Goal: Information Seeking & Learning: Check status

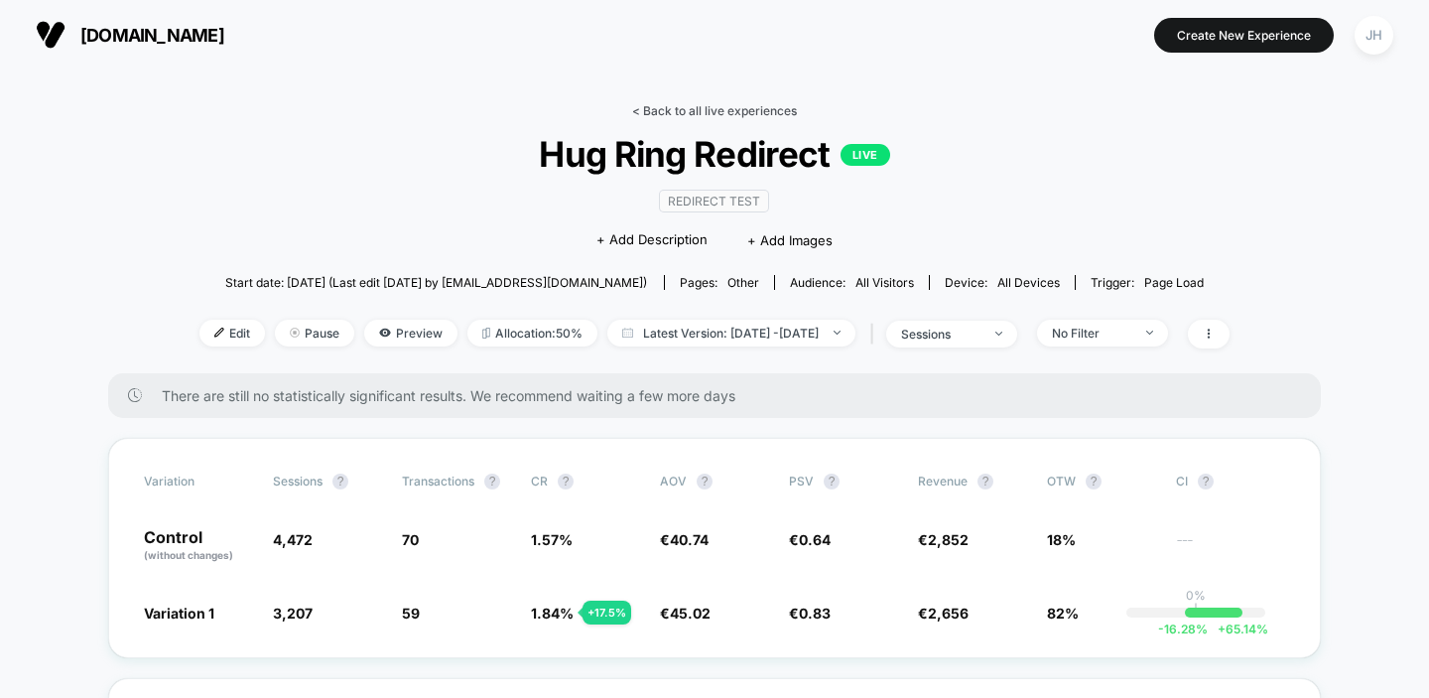
click at [673, 113] on link "< Back to all live experiences" at bounding box center [714, 110] width 165 height 15
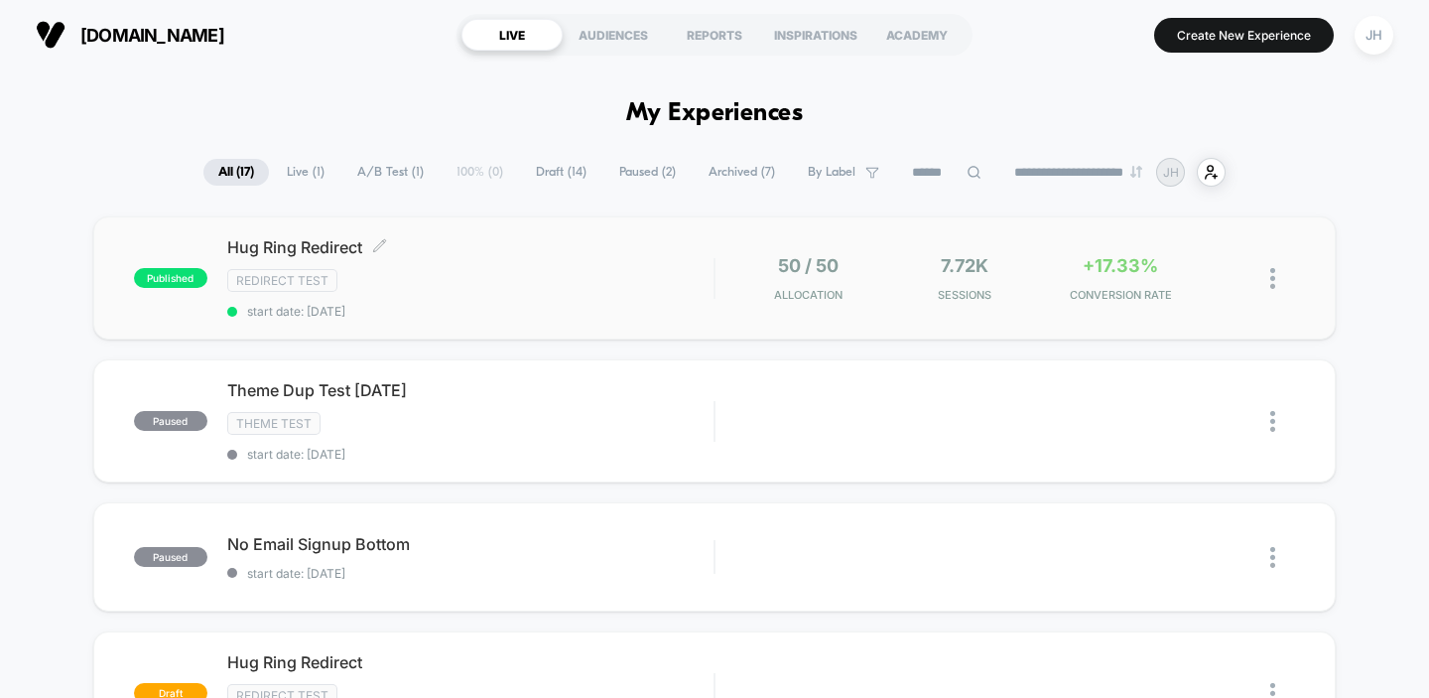
click at [556, 281] on div "Redirect Test" at bounding box center [470, 280] width 487 height 23
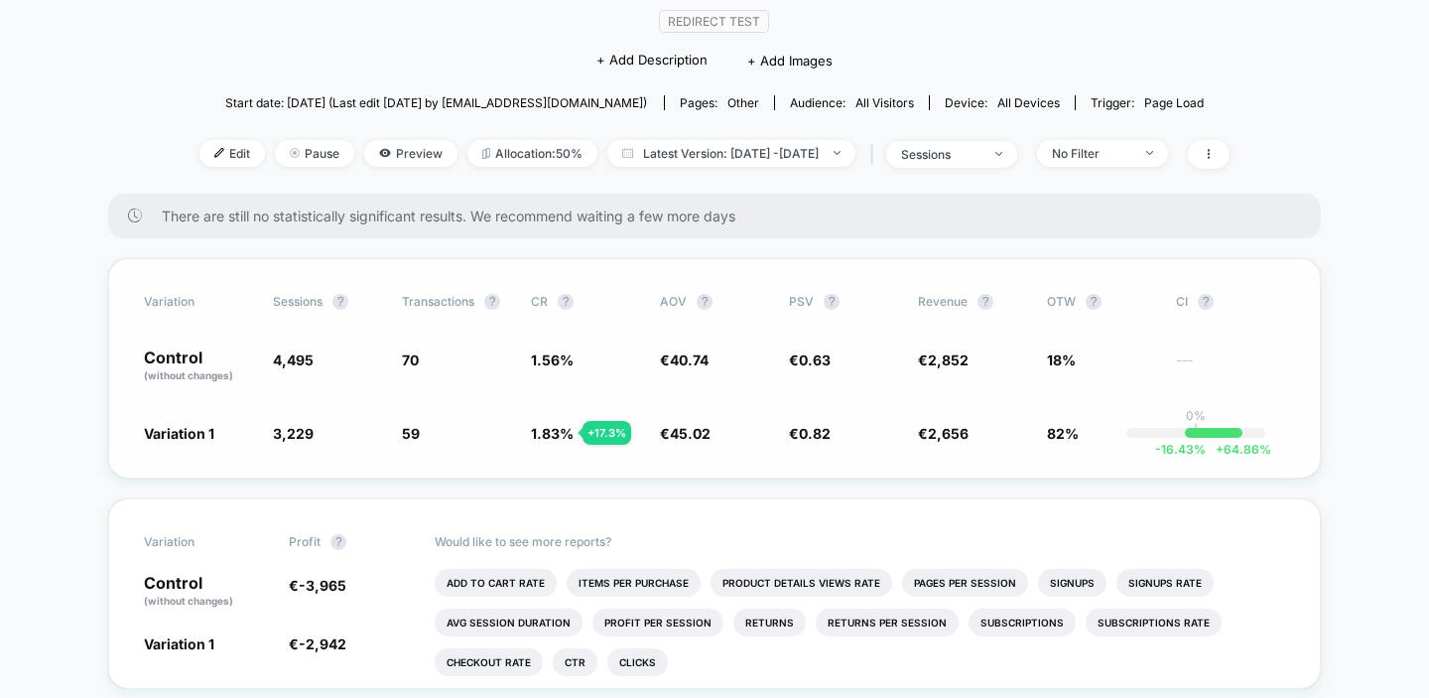
scroll to position [179, 0]
click at [337, 234] on div "There are still no statistically significant results. We recommend waiting a fe…" at bounding box center [714, 217] width 1213 height 45
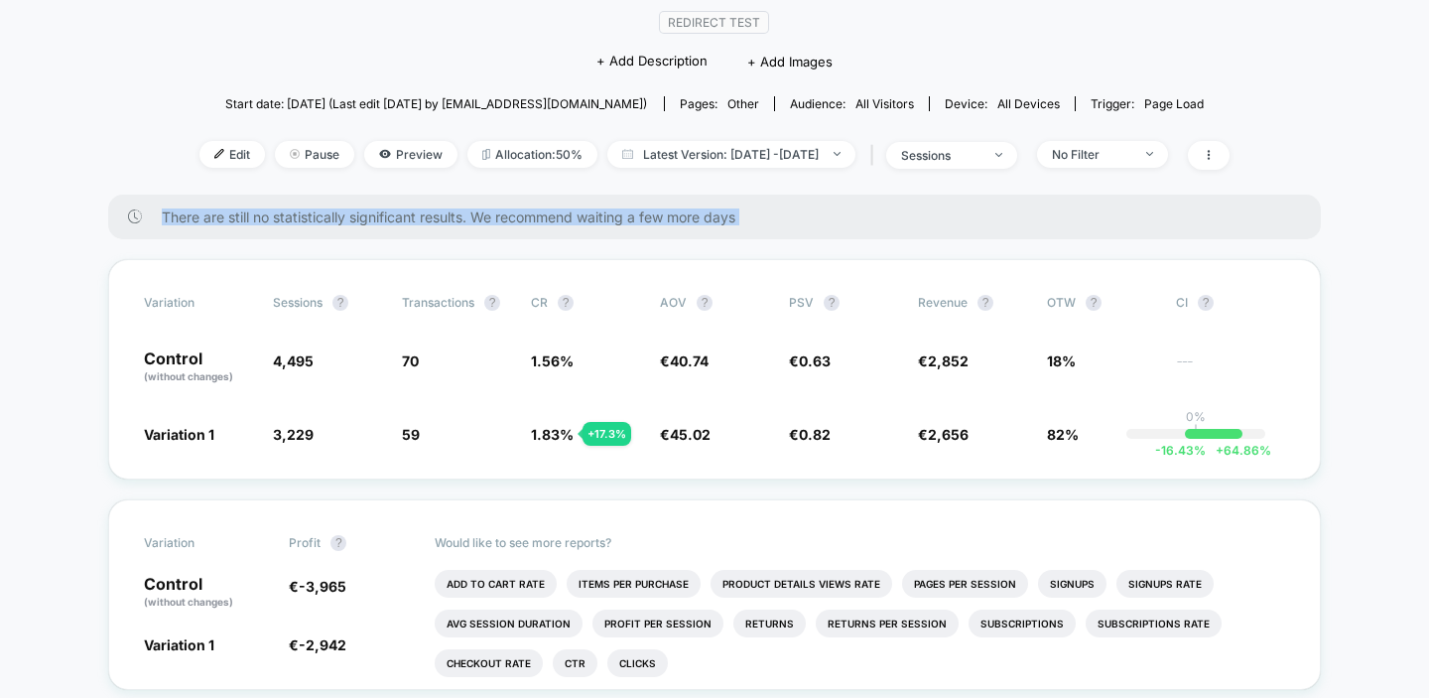
click at [337, 234] on div "There are still no statistically significant results. We recommend waiting a fe…" at bounding box center [714, 217] width 1213 height 45
click at [350, 275] on div "Variation Sessions ? Transactions ? CR ? AOV ? PSV ? Revenue ? OTW ? CI ? Contr…" at bounding box center [714, 369] width 1213 height 220
click at [456, 399] on div "Variation Sessions ? Transactions ? CR ? AOV ? PSV ? Revenue ? OTW ? CI ? Contr…" at bounding box center [714, 369] width 1213 height 220
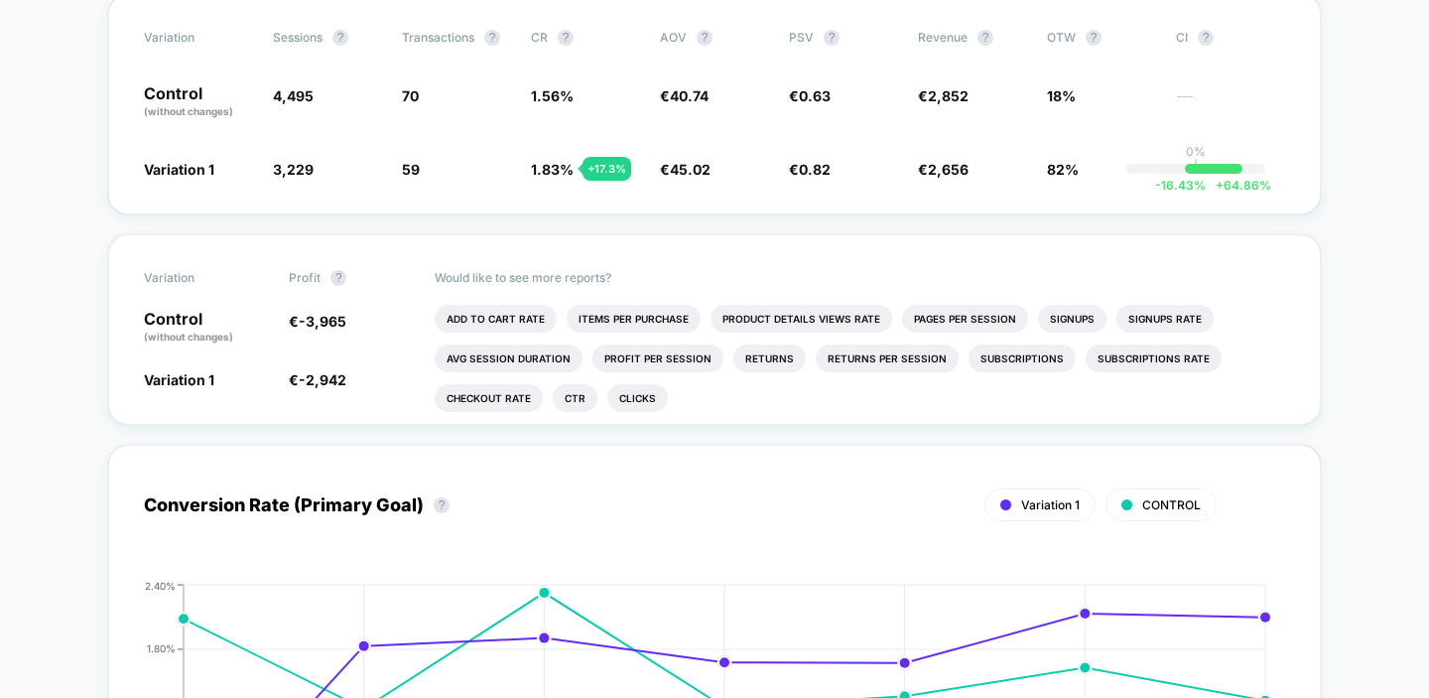
scroll to position [450, 0]
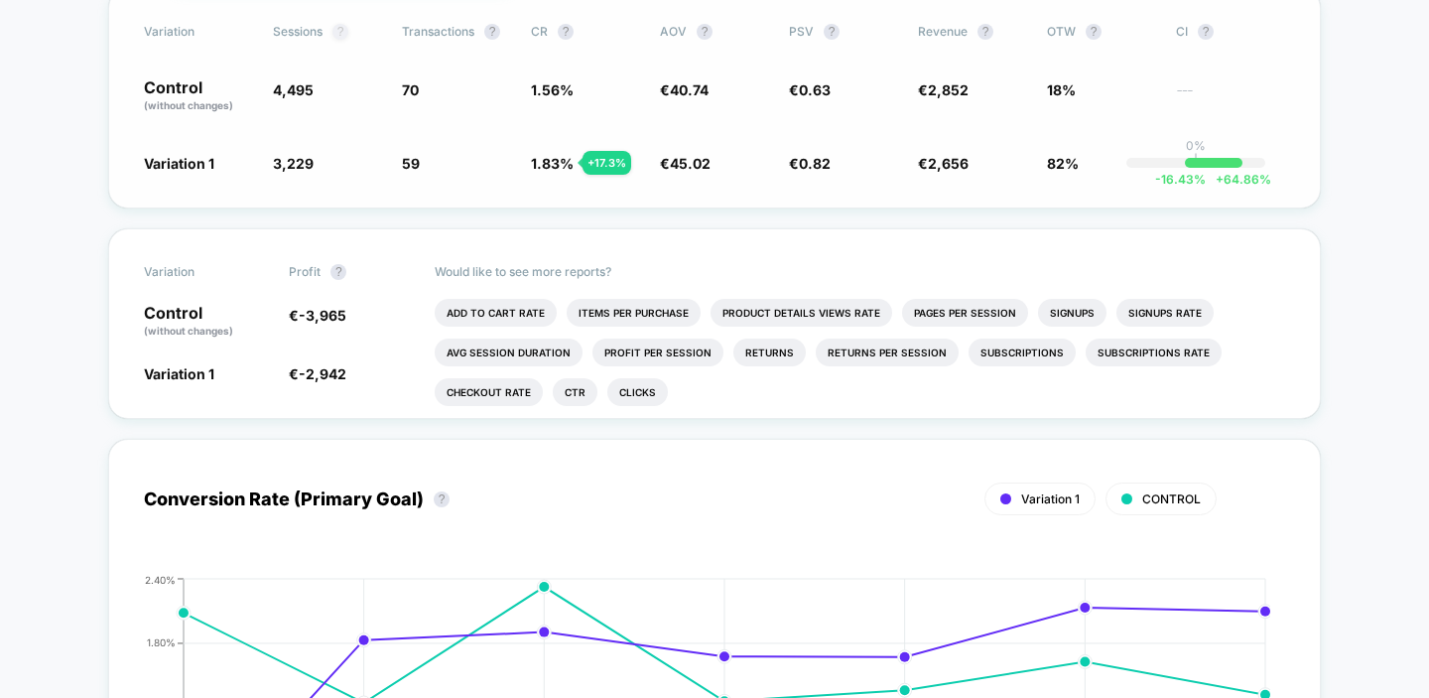
click at [338, 28] on button "?" at bounding box center [341, 32] width 16 height 16
click at [346, 28] on button "?" at bounding box center [341, 32] width 16 height 16
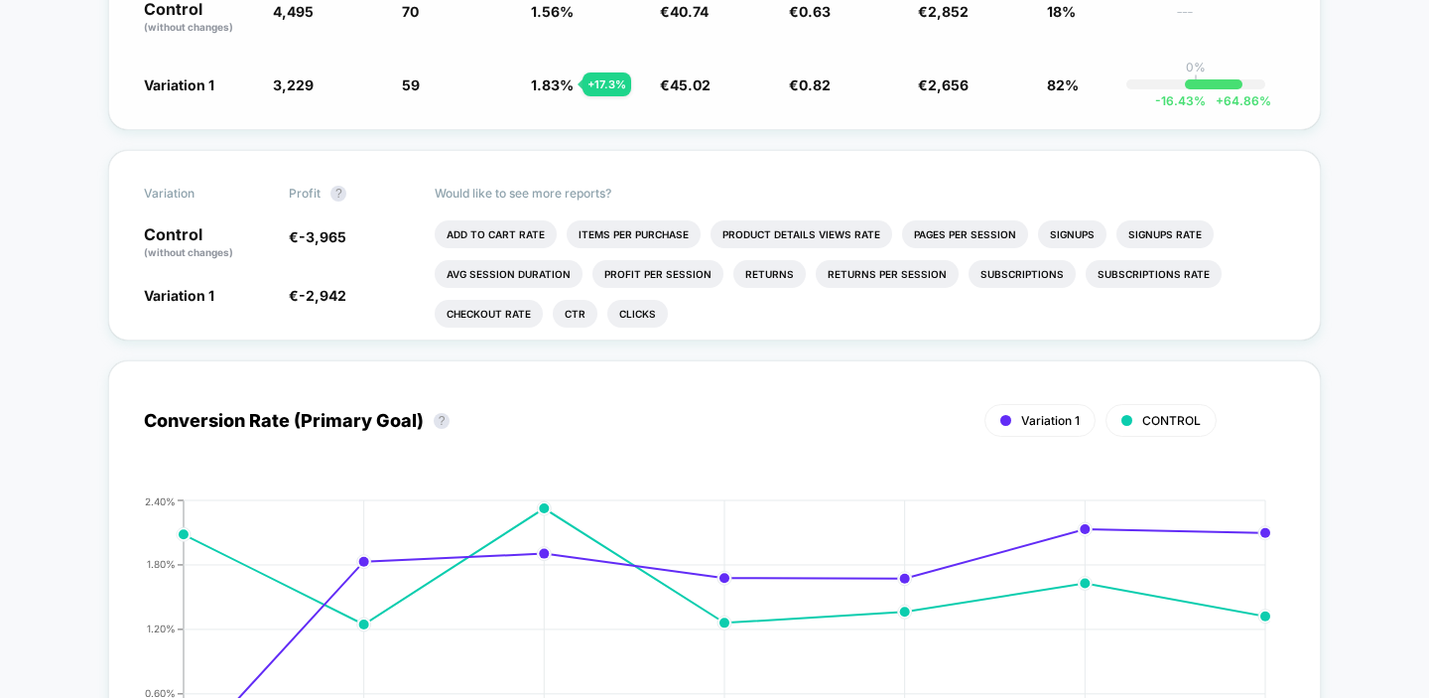
scroll to position [540, 0]
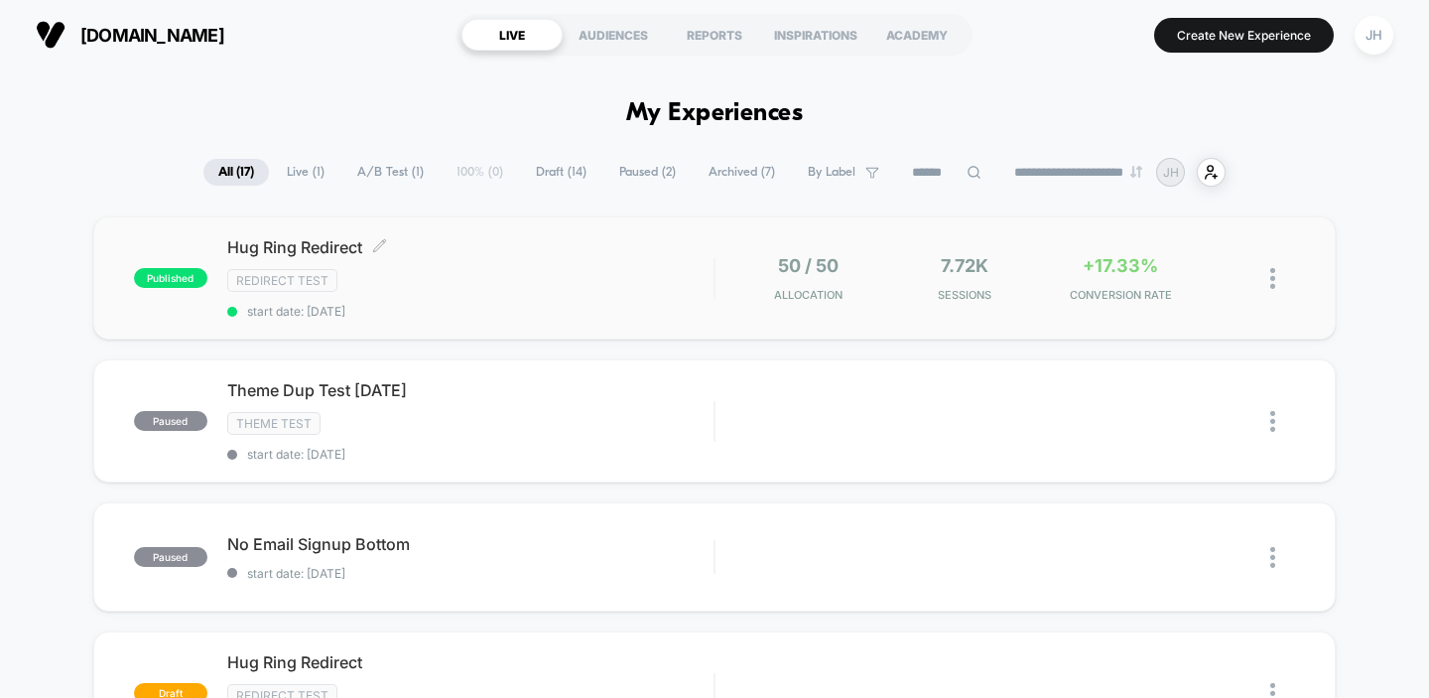
click at [487, 289] on div "Redirect Test" at bounding box center [470, 280] width 487 height 23
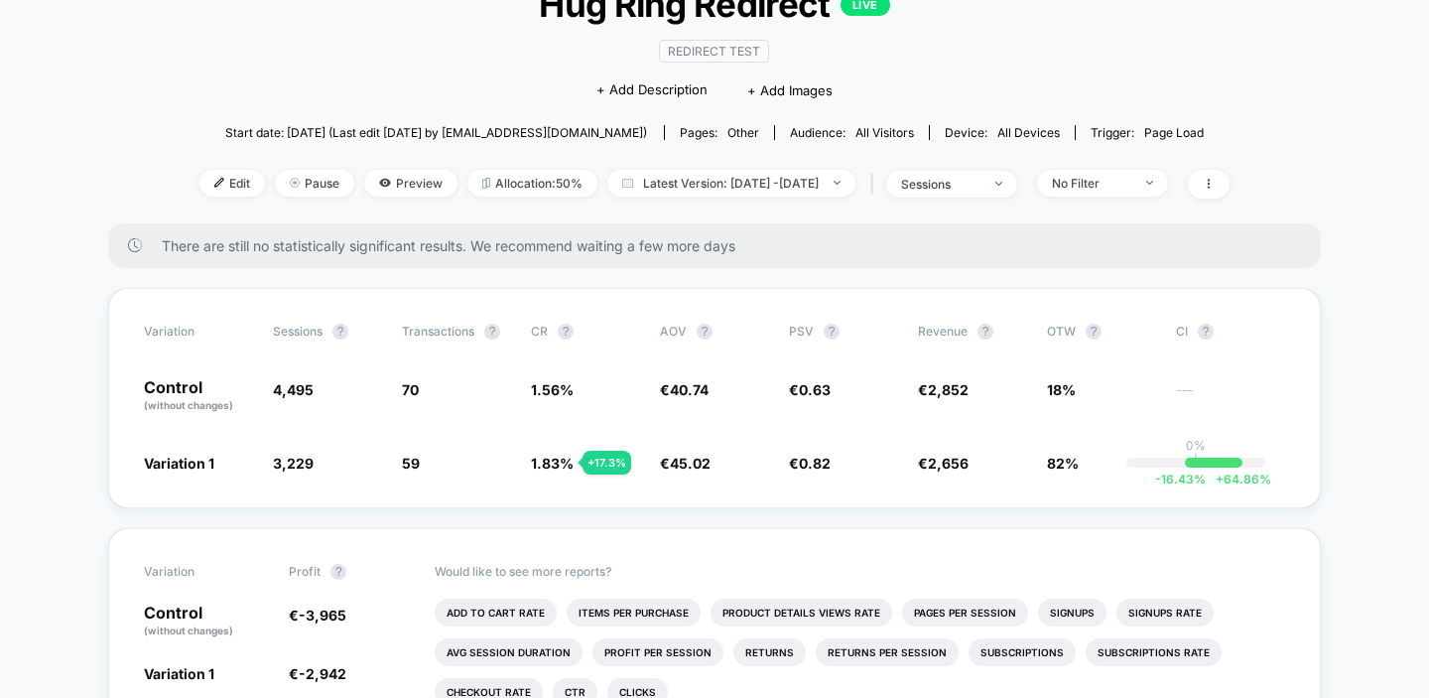
scroll to position [157, 0]
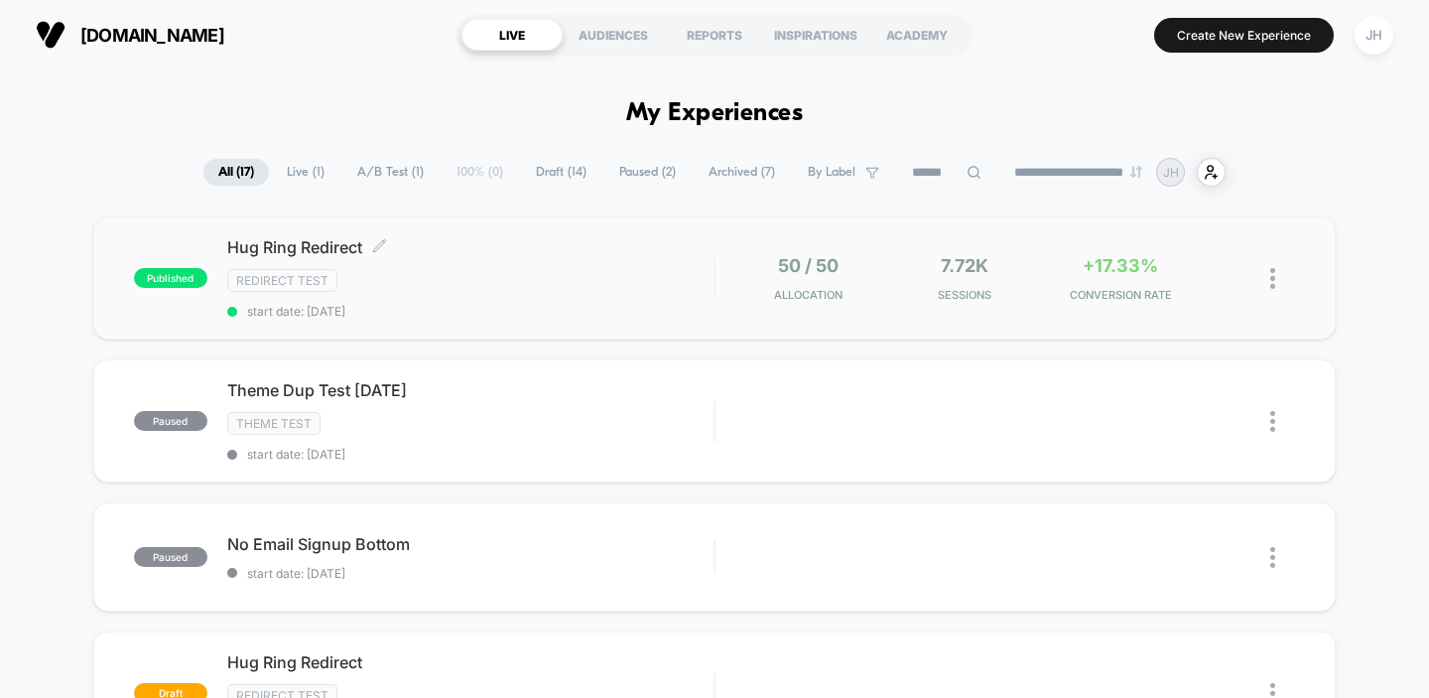
click at [341, 245] on span "Hug Ring Redirect Click to edit experience details" at bounding box center [470, 247] width 487 height 20
